Goal: Check status: Check status

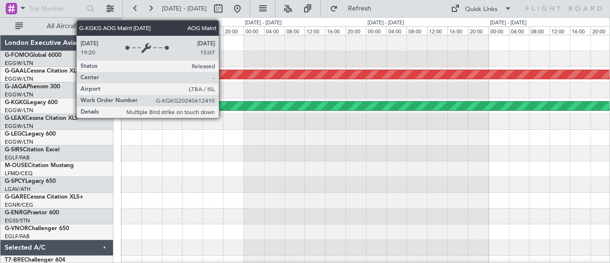
click at [224, 108] on div "AOG Maint [GEOGRAPHIC_DATA] (Ataturk)" at bounding box center [343, 106] width 1424 height 9
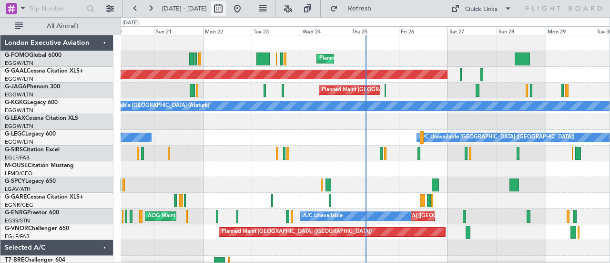
click at [226, 8] on button at bounding box center [218, 8] width 15 height 15
select select "9"
select select "2025"
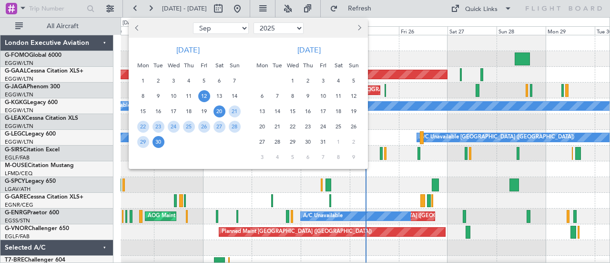
click at [204, 96] on span "12" at bounding box center [204, 96] width 12 height 12
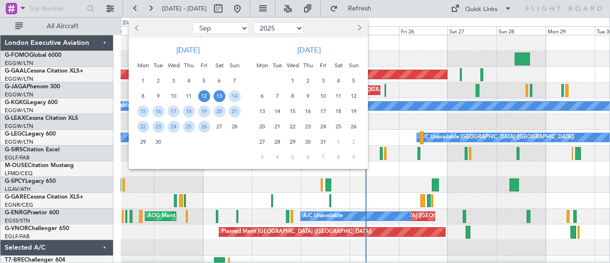
click at [222, 97] on span "13" at bounding box center [220, 96] width 12 height 12
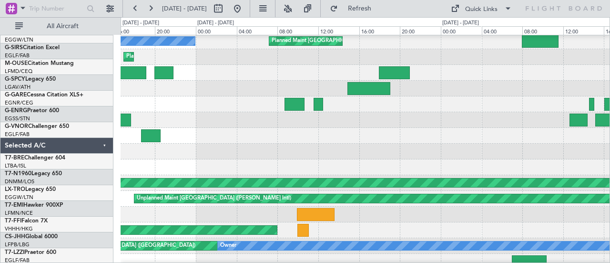
scroll to position [94, 0]
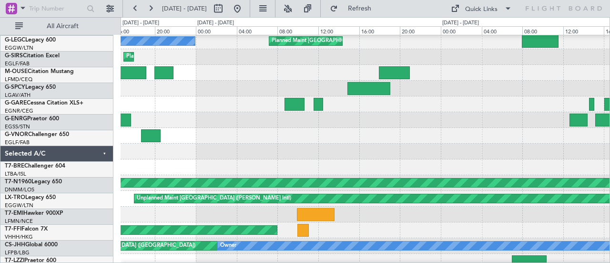
click at [268, 137] on div at bounding box center [366, 136] width 490 height 16
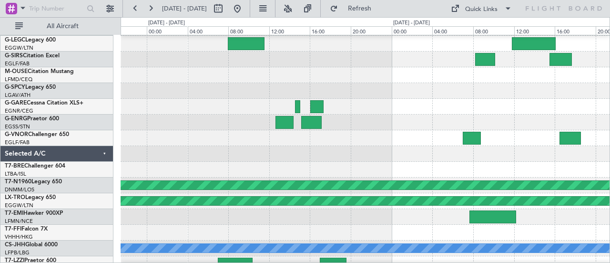
click at [267, 138] on div at bounding box center [366, 138] width 490 height 16
